Goal: Find specific page/section: Find specific page/section

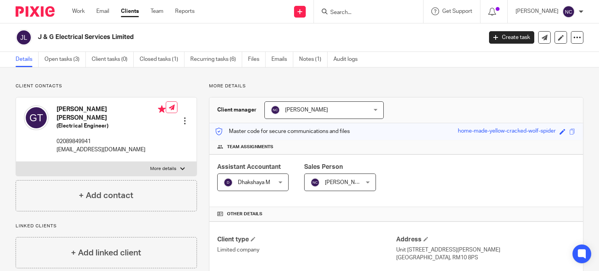
click at [346, 13] on input "Search" at bounding box center [365, 12] width 70 height 7
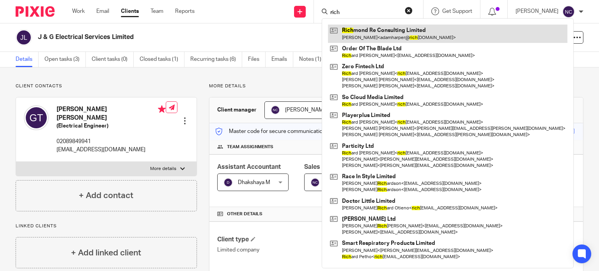
type input "rich"
click at [378, 34] on link at bounding box center [448, 34] width 240 height 18
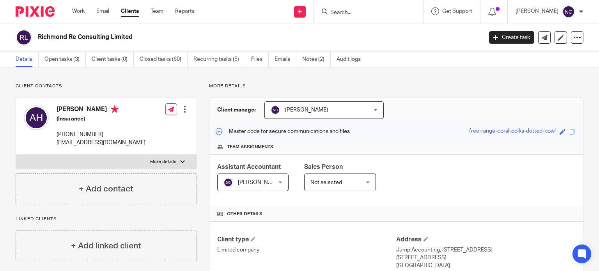
drag, startPoint x: 144, startPoint y: 35, endPoint x: 34, endPoint y: 34, distance: 110.0
click at [34, 34] on div "Richmond Re Consulting Limited" at bounding box center [247, 37] width 462 height 16
copy div "Richmond Re Consulting Limited"
click at [359, 15] on input "Search" at bounding box center [365, 12] width 70 height 7
click button "submit" at bounding box center [0, 0] width 0 height 0
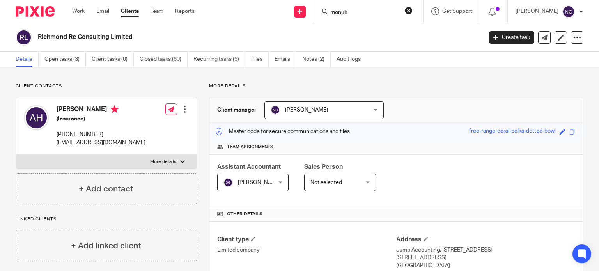
click at [353, 11] on input "monuh" at bounding box center [365, 12] width 70 height 7
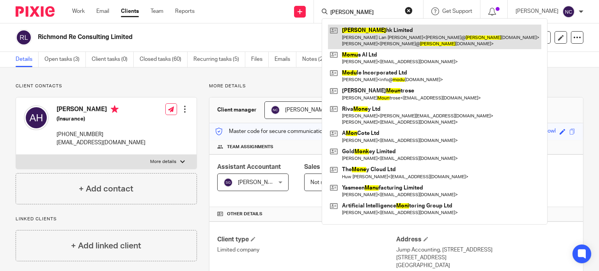
type input "monu"
click at [360, 32] on link at bounding box center [434, 37] width 213 height 24
click at [378, 34] on link at bounding box center [434, 37] width 213 height 24
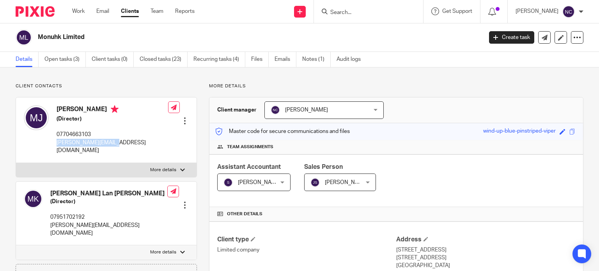
drag, startPoint x: 133, startPoint y: 143, endPoint x: 55, endPoint y: 142, distance: 77.6
click at [55, 142] on div "[PERSON_NAME] (Director) 07704663103 [PERSON_NAME][EMAIL_ADDRESS][DOMAIN_NAME] …" at bounding box center [106, 130] width 181 height 65
copy p "[PERSON_NAME][EMAIL_ADDRESS][DOMAIN_NAME]"
click at [354, 14] on input "Search" at bounding box center [365, 12] width 70 height 7
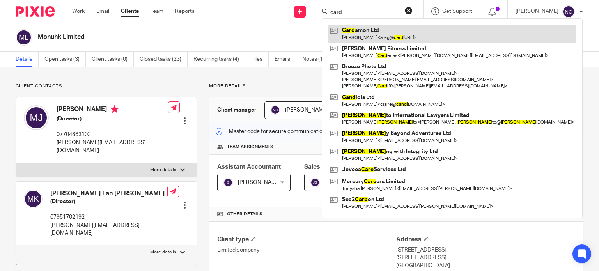
type input "card"
click at [358, 37] on link at bounding box center [452, 34] width 248 height 18
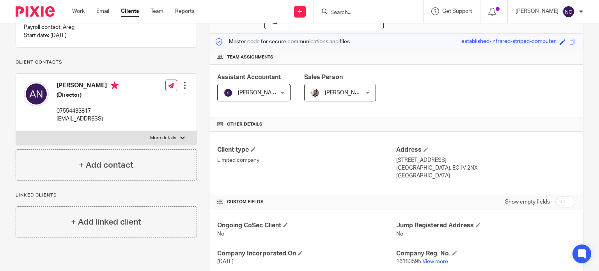
scroll to position [132, 0]
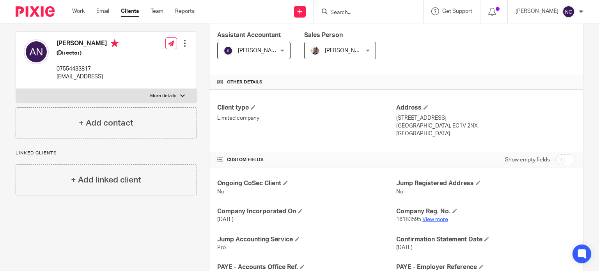
click at [435, 220] on link "View more" at bounding box center [435, 219] width 26 height 5
drag, startPoint x: 387, startPoint y: 18, endPoint x: 380, endPoint y: 11, distance: 9.7
click at [380, 11] on div at bounding box center [368, 11] width 109 height 23
click at [380, 11] on input "Search" at bounding box center [365, 12] width 70 height 7
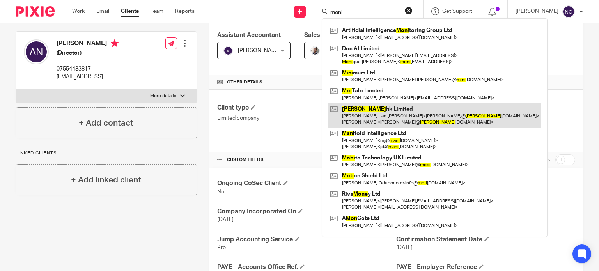
type input "moni"
click at [362, 115] on link at bounding box center [434, 115] width 213 height 24
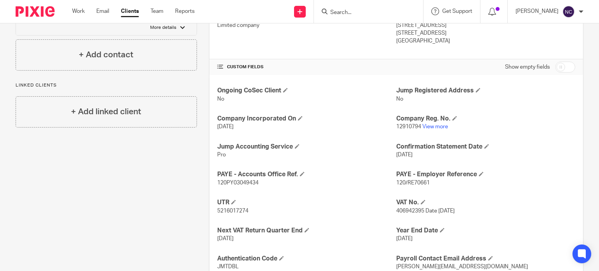
scroll to position [229, 0]
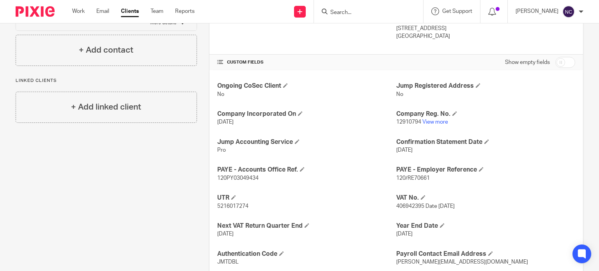
click at [411, 204] on span "406942395 Date [DATE]" at bounding box center [425, 206] width 59 height 5
copy span "406942395"
click at [430, 119] on link "View more" at bounding box center [435, 121] width 26 height 5
click at [342, 12] on input "Search" at bounding box center [365, 12] width 70 height 7
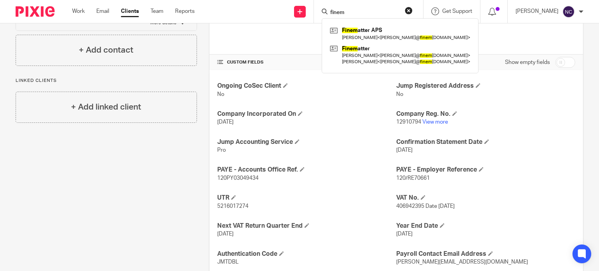
type input "finem"
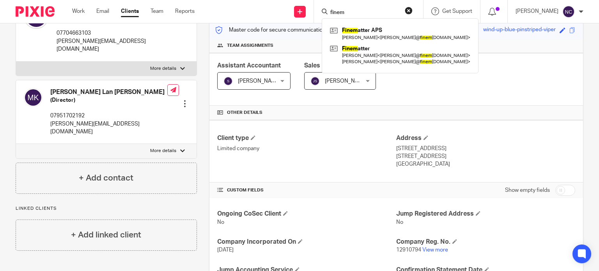
scroll to position [0, 0]
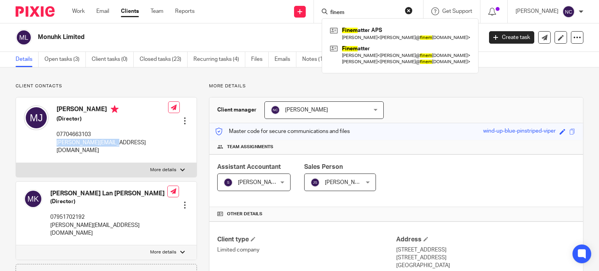
drag, startPoint x: 130, startPoint y: 142, endPoint x: 58, endPoint y: 140, distance: 71.8
click at [58, 140] on div "[PERSON_NAME] (Director) 07704663103 [PERSON_NAME][EMAIL_ADDRESS][DOMAIN_NAME] …" at bounding box center [106, 130] width 181 height 65
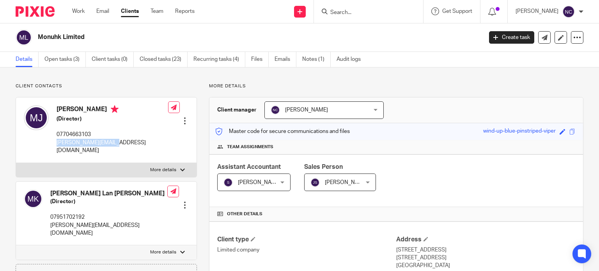
copy p "[PERSON_NAME][EMAIL_ADDRESS][DOMAIN_NAME]"
